Goal: Task Accomplishment & Management: Complete application form

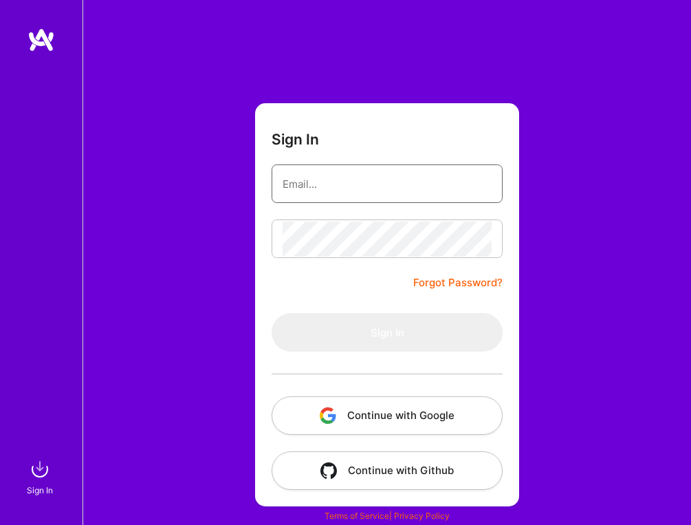
click at [392, 109] on input "email" at bounding box center [387, 183] width 209 height 35
type input "[EMAIL_ADDRESS][DOMAIN_NAME]"
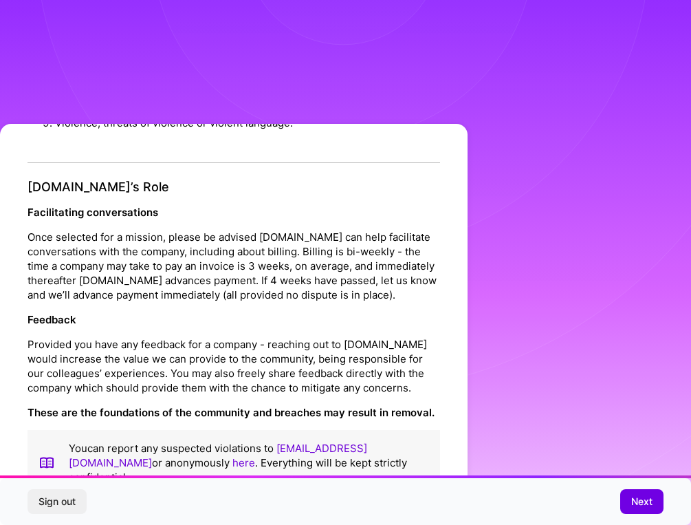
scroll to position [1491, 0]
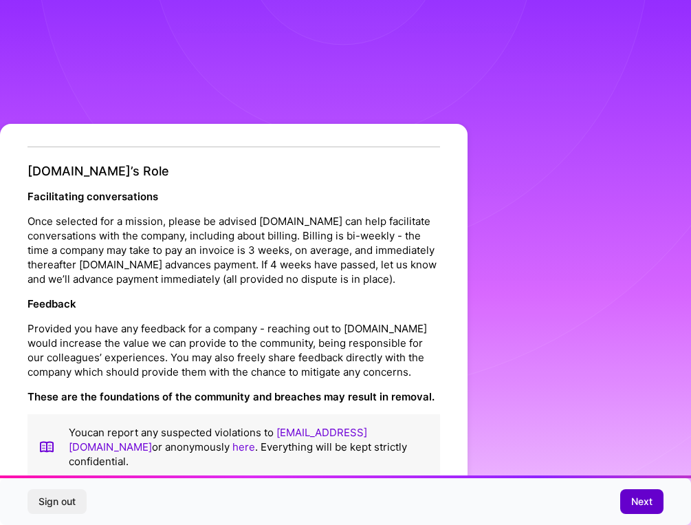
click at [636, 109] on span "Next" at bounding box center [641, 501] width 21 height 14
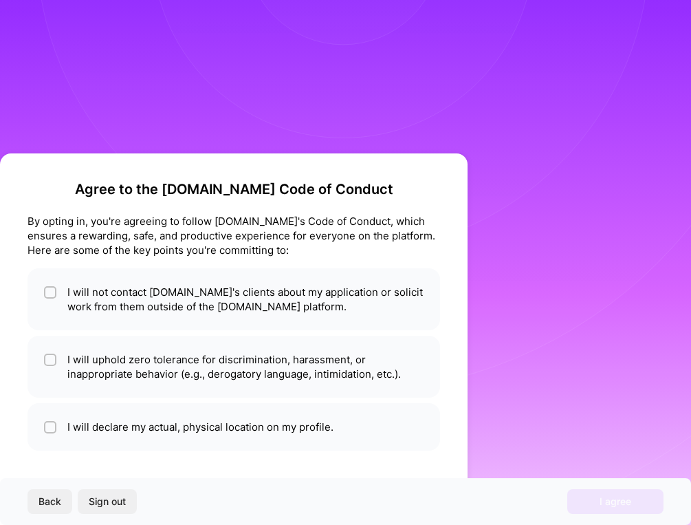
scroll to position [0, 0]
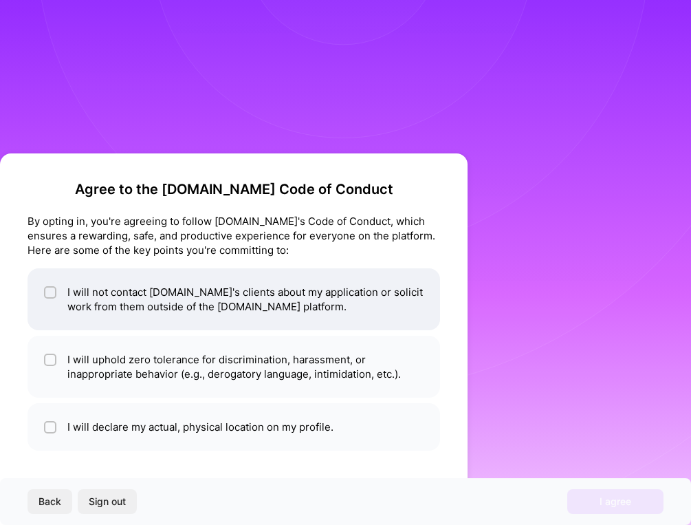
click at [267, 109] on li "I will not contact [DOMAIN_NAME]'s clients about my application or solicit work…" at bounding box center [234, 299] width 413 height 62
checkbox input "true"
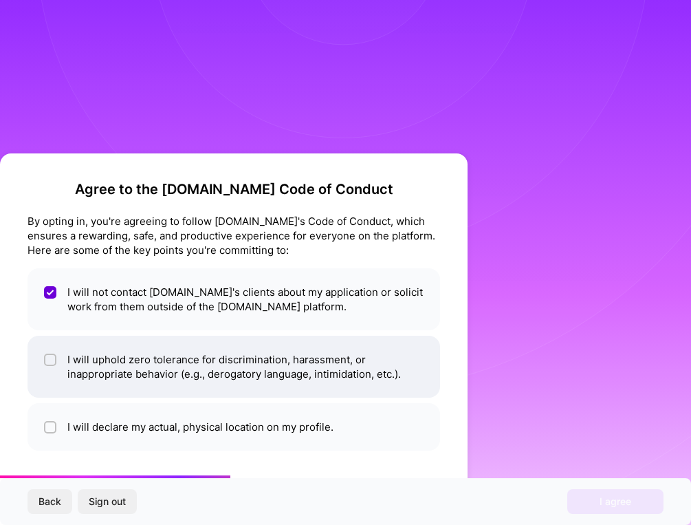
click at [262, 109] on li "I will uphold zero tolerance for discrimination, harassment, or inappropriate b…" at bounding box center [234, 367] width 413 height 62
checkbox input "true"
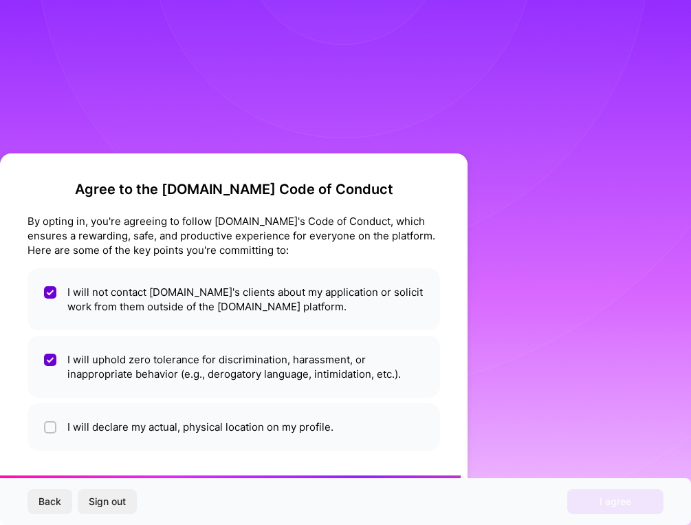
click at [252, 109] on ul "I will not contact [DOMAIN_NAME]'s clients about my application or solicit work…" at bounding box center [234, 359] width 413 height 182
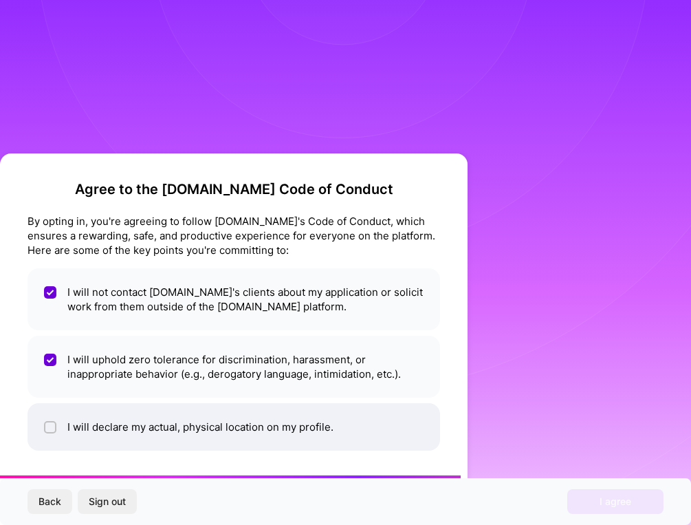
click at [250, 109] on li "I will declare my actual, physical location on my profile." at bounding box center [234, 426] width 413 height 47
checkbox input "true"
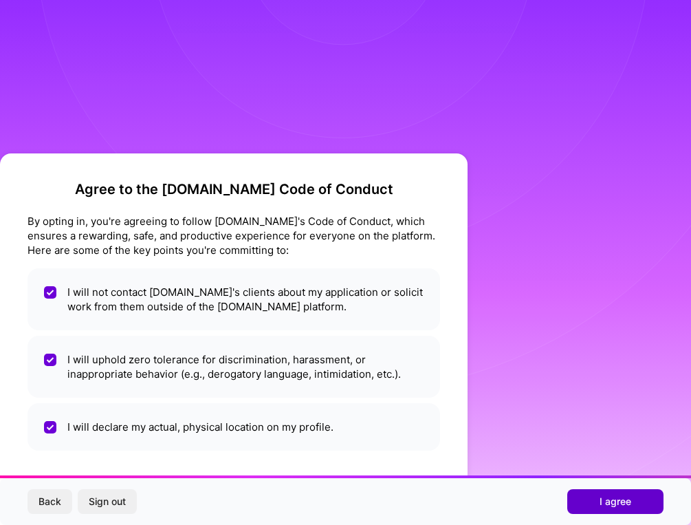
click at [596, 109] on button "I agree" at bounding box center [615, 501] width 96 height 25
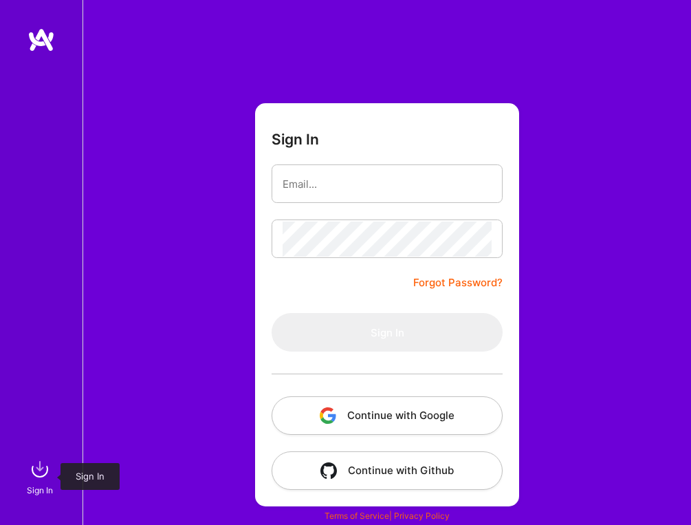
click at [36, 109] on img at bounding box center [40, 469] width 28 height 28
